Goal: Task Accomplishment & Management: Manage account settings

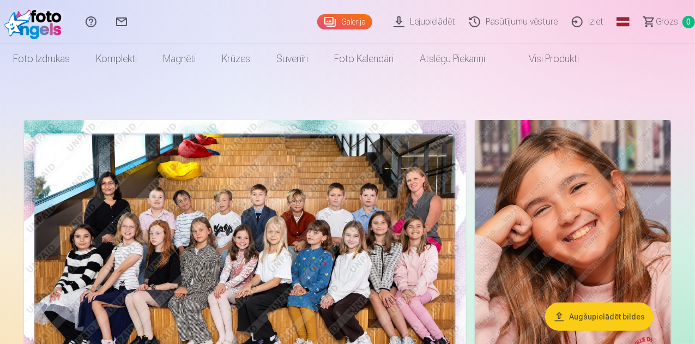
click at [571, 25] on link "Iziet" at bounding box center [589, 22] width 46 height 44
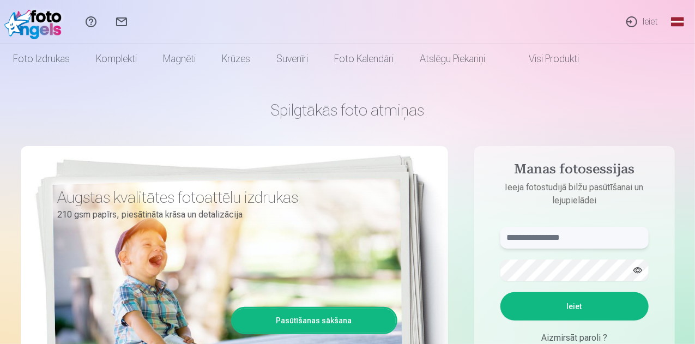
click at [555, 241] on input "text" at bounding box center [574, 238] width 148 height 22
type input "**********"
click at [500, 292] on button "Ieiet" at bounding box center [574, 306] width 148 height 28
